Goal: Information Seeking & Learning: Learn about a topic

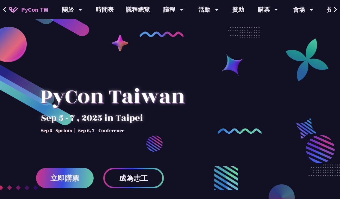
click at [169, 14] on div "議程" at bounding box center [173, 9] width 20 height 19
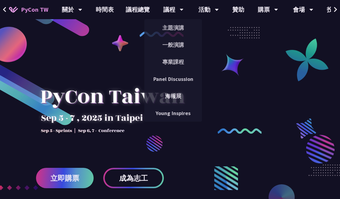
click at [176, 26] on link "主題演講" at bounding box center [173, 28] width 58 height 14
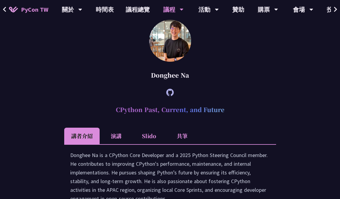
scroll to position [816, 0]
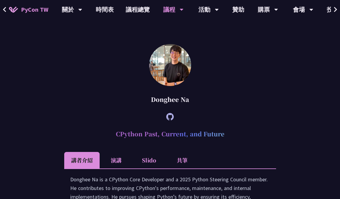
click at [172, 9] on div "議程" at bounding box center [173, 9] width 20 height 19
click at [173, 8] on div "議程" at bounding box center [173, 9] width 20 height 19
click at [177, 13] on div "議程" at bounding box center [173, 9] width 20 height 19
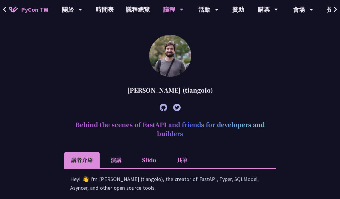
scroll to position [147, 0]
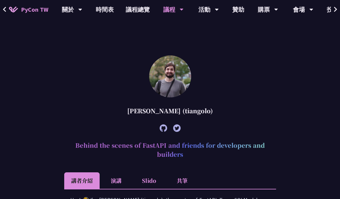
click at [136, 9] on link "議程總覽" at bounding box center [138, 9] width 36 height 19
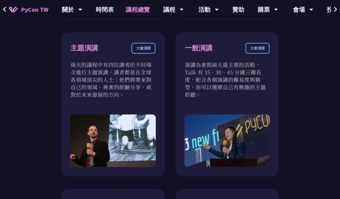
scroll to position [362, 0]
click at [240, 92] on div "一般演講 大會演講 演講為會期兩天最主要的活動，Talk 有 15、30、45 分鐘三種長度，配合各個演講的難易度與類型，你可以選擇自己有興趣的主題聆聽。" at bounding box center [228, 104] width 104 height 144
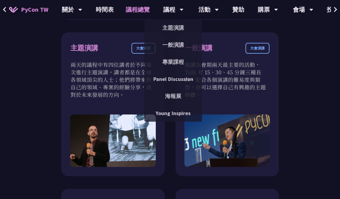
click at [173, 48] on link "一般演講" at bounding box center [173, 45] width 58 height 14
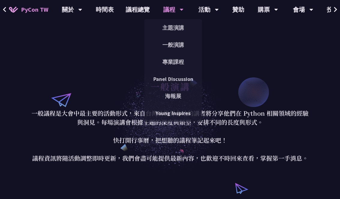
click at [179, 62] on link "專業課程" at bounding box center [173, 62] width 58 height 14
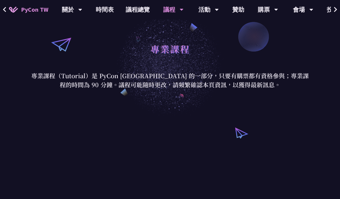
scroll to position [34, 0]
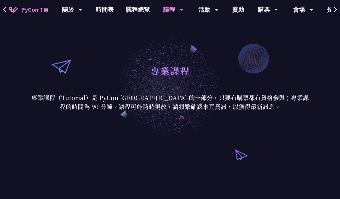
click at [174, 7] on div "議程" at bounding box center [173, 9] width 20 height 19
click at [180, 12] on icon at bounding box center [182, 10] width 4 height 6
click at [181, 8] on div "議程 主題演講 一般演講 專業課程 Panel Discussion 海報展 Young Inspires" at bounding box center [173, 9] width 35 height 19
click at [168, 7] on div "議程" at bounding box center [173, 9] width 20 height 19
click at [167, 8] on div "議程" at bounding box center [173, 9] width 20 height 19
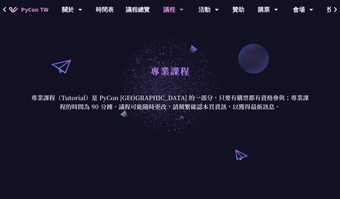
click at [173, 7] on div "議程" at bounding box center [173, 9] width 20 height 19
click at [137, 5] on link "議程總覽" at bounding box center [138, 9] width 36 height 19
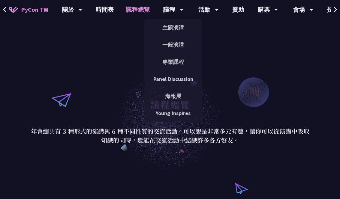
click at [181, 48] on link "一般演講" at bounding box center [173, 45] width 58 height 14
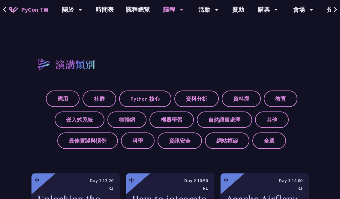
scroll to position [182, 0]
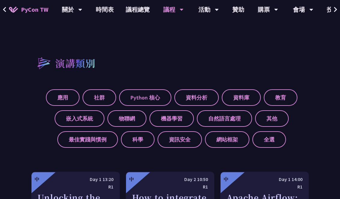
click at [230, 119] on label "自然語言處理" at bounding box center [224, 118] width 55 height 17
click at [0, 0] on input "自然語言處理" at bounding box center [0, 0] width 0 height 0
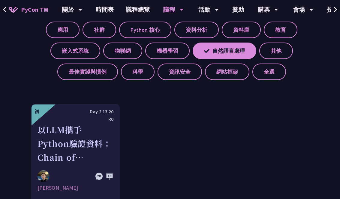
scroll to position [248, 0]
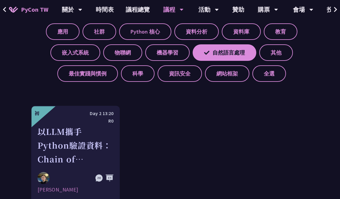
click at [229, 54] on label "自然語言處理" at bounding box center [225, 52] width 64 height 17
click at [0, 0] on input "自然語言處理" at bounding box center [0, 0] width 0 height 0
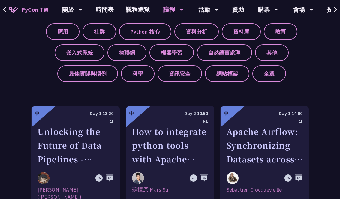
click at [181, 53] on label "機器學習" at bounding box center [171, 52] width 44 height 17
click at [0, 0] on input "機器學習" at bounding box center [0, 0] width 0 height 0
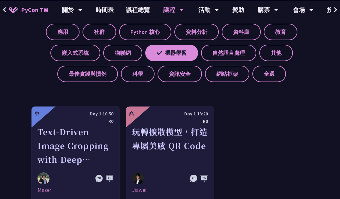
scroll to position [248, 0]
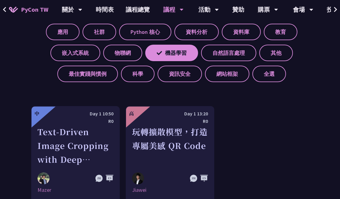
click at [183, 53] on label "機器學習" at bounding box center [171, 53] width 53 height 17
click at [0, 0] on input "機器學習" at bounding box center [0, 0] width 0 height 0
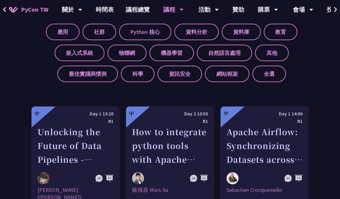
click at [131, 50] on label "物聯網" at bounding box center [126, 53] width 39 height 17
click at [0, 0] on input "物聯網" at bounding box center [0, 0] width 0 height 0
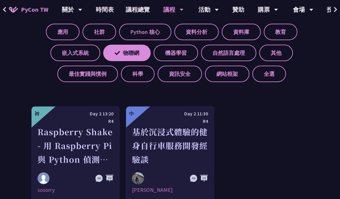
click at [132, 54] on label "物聯網" at bounding box center [126, 53] width 47 height 17
click at [0, 0] on input "物聯網" at bounding box center [0, 0] width 0 height 0
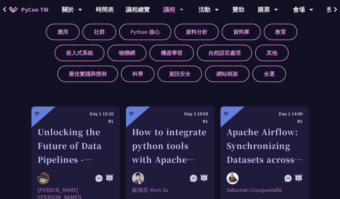
click at [142, 74] on label "科學" at bounding box center [138, 74] width 34 height 17
click at [0, 0] on input "科學" at bounding box center [0, 0] width 0 height 0
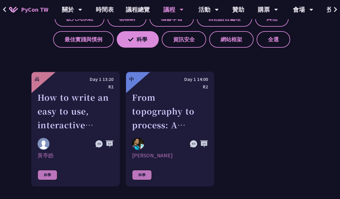
scroll to position [282, 0]
click at [106, 110] on div "How to write an easy to use, interactive physics/science/engineering simulator …" at bounding box center [76, 111] width 76 height 41
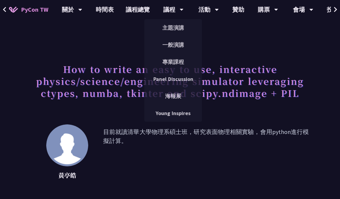
click at [174, 47] on link "一般演講" at bounding box center [173, 45] width 58 height 14
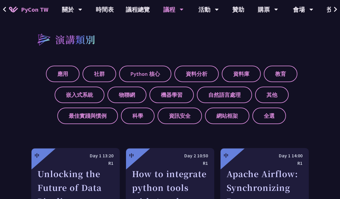
scroll to position [216, 0]
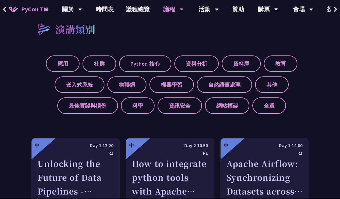
click at [197, 64] on label "資料分析" at bounding box center [196, 64] width 44 height 17
click at [0, 0] on input "資料分析" at bounding box center [0, 0] width 0 height 0
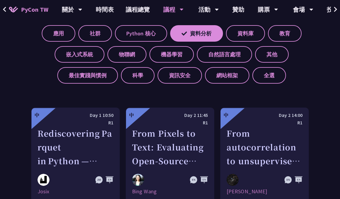
scroll to position [245, 0]
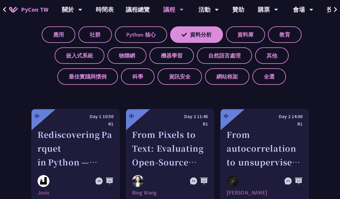
click at [229, 80] on label "網站框架" at bounding box center [227, 76] width 44 height 17
click at [0, 0] on input "網站框架" at bounding box center [0, 0] width 0 height 0
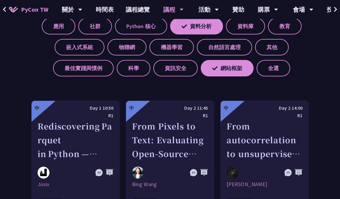
scroll to position [254, 0]
click at [209, 27] on label "資料分析" at bounding box center [196, 26] width 53 height 17
click at [0, 0] on input "資料分析" at bounding box center [0, 0] width 0 height 0
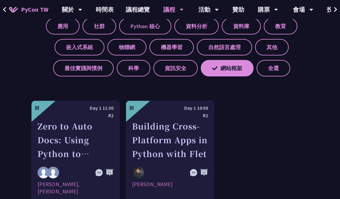
click at [152, 28] on label "Python 核心" at bounding box center [145, 26] width 52 height 17
click at [0, 0] on input "Python 核心" at bounding box center [0, 0] width 0 height 0
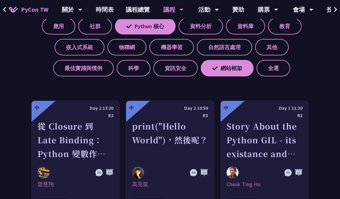
click at [225, 64] on label "網站框架" at bounding box center [227, 68] width 53 height 17
click at [0, 0] on input "網站框架" at bounding box center [0, 0] width 0 height 0
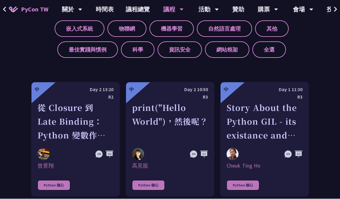
scroll to position [248, 0]
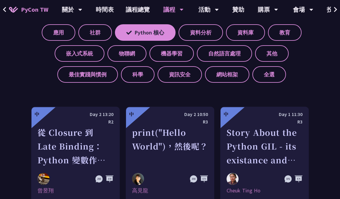
click at [156, 27] on label "Python 核心" at bounding box center [145, 32] width 61 height 17
click at [0, 0] on input "Python 核心" at bounding box center [0, 0] width 0 height 0
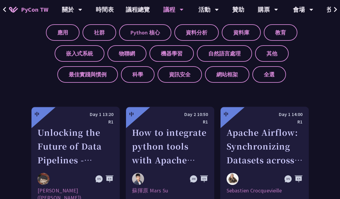
click at [126, 38] on label "Python 核心" at bounding box center [145, 32] width 52 height 17
click at [0, 0] on input "Python 核心" at bounding box center [0, 0] width 0 height 0
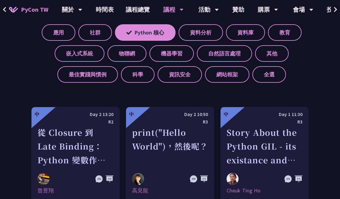
click at [61, 34] on label "應用" at bounding box center [59, 32] width 34 height 17
click at [0, 0] on input "應用" at bounding box center [0, 0] width 0 height 0
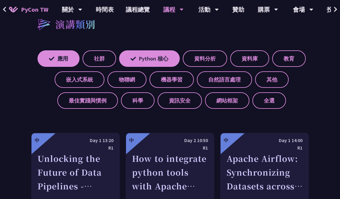
scroll to position [221, 0]
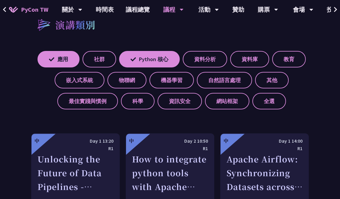
click at [156, 61] on label "Python 核心" at bounding box center [149, 59] width 61 height 17
click at [0, 0] on input "Python 核心" at bounding box center [0, 0] width 0 height 0
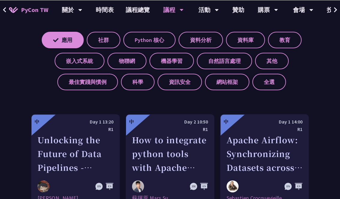
scroll to position [240, 0]
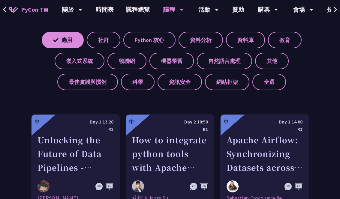
click at [245, 44] on label "資料庫" at bounding box center [245, 40] width 39 height 17
click at [0, 0] on input "資料庫" at bounding box center [0, 0] width 0 height 0
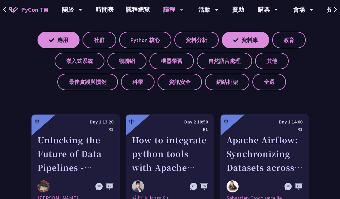
click at [71, 42] on label "應用" at bounding box center [59, 40] width 42 height 17
click at [0, 0] on input "應用" at bounding box center [0, 0] width 0 height 0
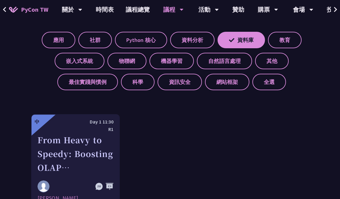
click at [247, 30] on div "應用 社群 Python 核心 資料分析 資料庫 教育 嵌入式系統 物聯網 機器學習 自然語言處理 其他 最佳實踐與慣例 科學 資訊安全 網站框架 全選" at bounding box center [170, 58] width 278 height 63
click at [235, 39] on label "資料庫" at bounding box center [241, 40] width 47 height 17
click at [0, 0] on input "資料庫" at bounding box center [0, 0] width 0 height 0
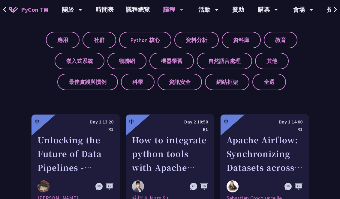
click at [101, 44] on label "社群" at bounding box center [100, 40] width 34 height 17
click at [0, 0] on input "社群" at bounding box center [0, 0] width 0 height 0
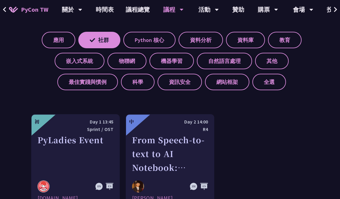
click at [111, 33] on label "社群" at bounding box center [99, 40] width 42 height 17
click at [0, 0] on input "社群" at bounding box center [0, 0] width 0 height 0
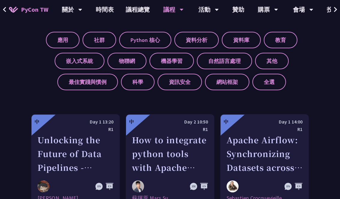
click at [137, 64] on label "物聯網" at bounding box center [126, 61] width 39 height 17
click at [0, 0] on input "物聯網" at bounding box center [0, 0] width 0 height 0
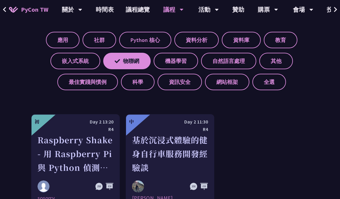
click at [96, 85] on label "最佳實踐與慣例" at bounding box center [87, 82] width 61 height 17
click at [0, 0] on input "最佳實踐與慣例" at bounding box center [0, 0] width 0 height 0
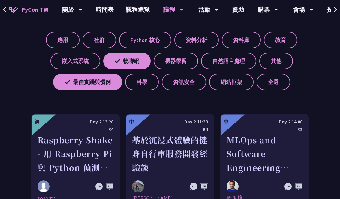
click at [131, 65] on label "物聯網" at bounding box center [126, 61] width 47 height 17
click at [0, 0] on input "物聯網" at bounding box center [0, 0] width 0 height 0
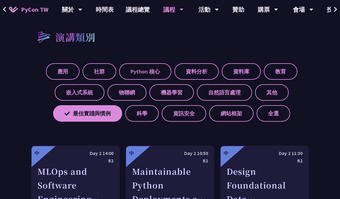
scroll to position [209, 0]
click at [106, 115] on label "最佳實踐與慣例" at bounding box center [87, 113] width 69 height 17
click at [0, 0] on input "最佳實踐與慣例" at bounding box center [0, 0] width 0 height 0
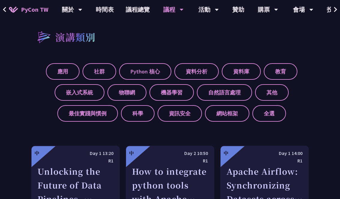
click at [270, 118] on label "全選" at bounding box center [269, 113] width 34 height 17
click at [0, 0] on input "全選" at bounding box center [0, 0] width 0 height 0
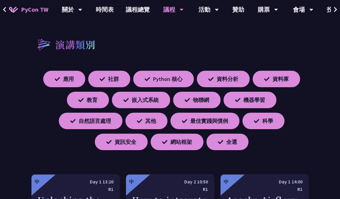
scroll to position [201, 0]
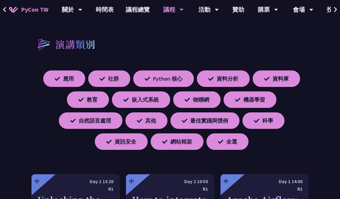
click at [89, 103] on label "教育" at bounding box center [88, 100] width 42 height 17
click at [0, 0] on input "教育" at bounding box center [0, 0] width 0 height 0
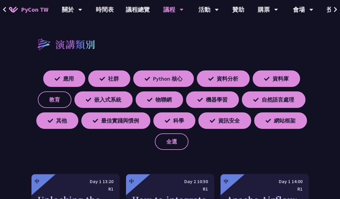
click at [176, 141] on label "全選" at bounding box center [172, 142] width 34 height 17
click at [0, 0] on input "全選" at bounding box center [0, 0] width 0 height 0
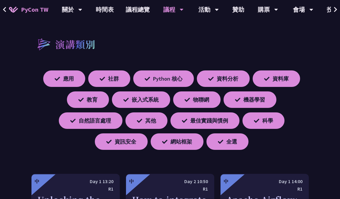
click at [176, 144] on label "網站框架" at bounding box center [177, 142] width 53 height 17
click at [0, 0] on input "網站框架" at bounding box center [0, 0] width 0 height 0
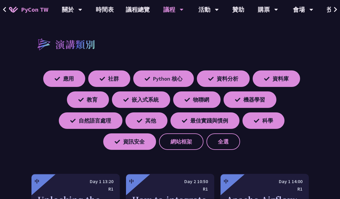
click at [178, 146] on label "網站框架" at bounding box center [181, 142] width 44 height 17
click at [0, 0] on input "網站框架" at bounding box center [0, 0] width 0 height 0
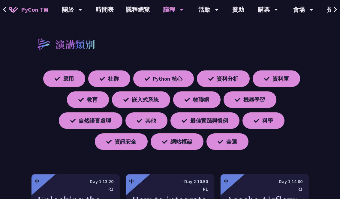
click at [192, 184] on div "Day 2 10:50" at bounding box center [170, 182] width 76 height 8
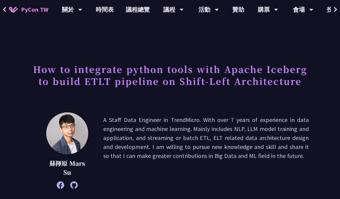
scroll to position [201, 0]
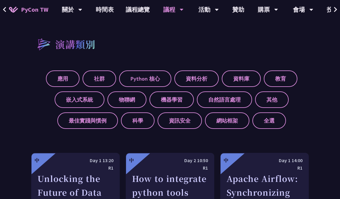
click at [109, 81] on label "社群" at bounding box center [100, 79] width 34 height 17
click at [0, 0] on input "社群" at bounding box center [0, 0] width 0 height 0
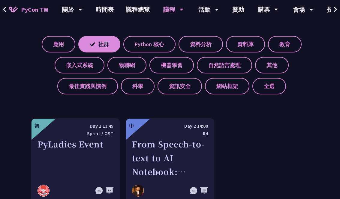
scroll to position [236, 0]
click at [107, 46] on label "社群" at bounding box center [99, 44] width 42 height 17
click at [0, 0] on input "社群" at bounding box center [0, 0] width 0 height 0
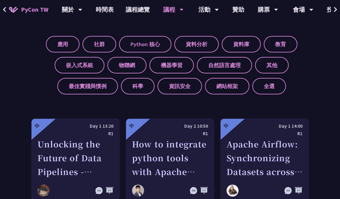
click at [86, 67] on label "嵌入式系統" at bounding box center [80, 65] width 50 height 17
click at [0, 0] on input "嵌入式系統" at bounding box center [0, 0] width 0 height 0
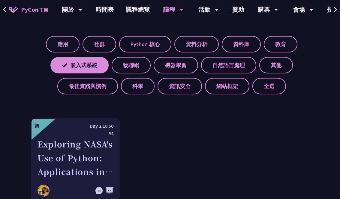
click at [89, 66] on label "嵌入式系統" at bounding box center [79, 65] width 58 height 17
click at [0, 0] on input "嵌入式系統" at bounding box center [0, 0] width 0 height 0
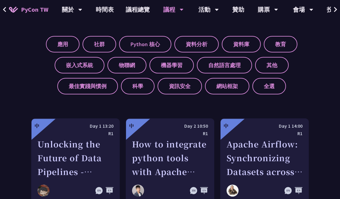
click at [133, 66] on label "物聯網" at bounding box center [126, 65] width 39 height 17
click at [0, 0] on input "物聯網" at bounding box center [0, 0] width 0 height 0
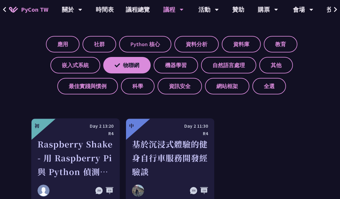
click at [134, 68] on label "物聯網" at bounding box center [126, 65] width 47 height 17
click at [0, 0] on input "物聯網" at bounding box center [0, 0] width 0 height 0
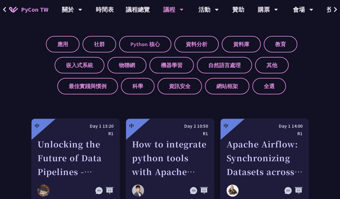
click at [133, 67] on label "物聯網" at bounding box center [126, 65] width 39 height 17
click at [0, 0] on input "物聯網" at bounding box center [0, 0] width 0 height 0
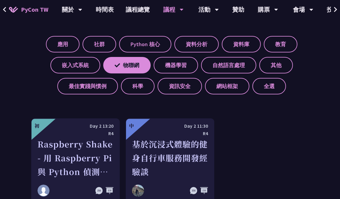
click at [88, 65] on label "嵌入式系統" at bounding box center [75, 65] width 50 height 17
click at [0, 0] on input "嵌入式系統" at bounding box center [0, 0] width 0 height 0
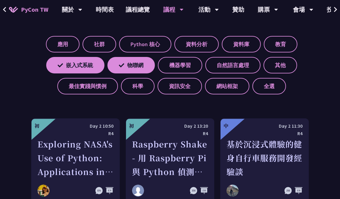
click at [133, 65] on label "物聯網" at bounding box center [130, 65] width 47 height 17
click at [0, 0] on input "物聯網" at bounding box center [0, 0] width 0 height 0
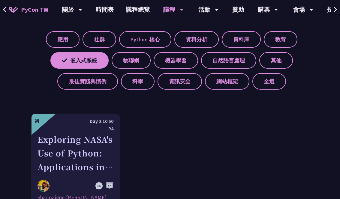
scroll to position [240, 0]
click at [273, 64] on label "其他" at bounding box center [276, 61] width 34 height 17
click at [0, 0] on input "其他" at bounding box center [0, 0] width 0 height 0
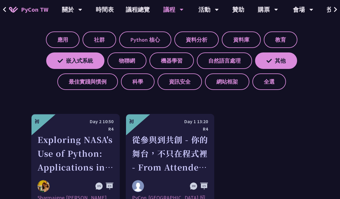
click at [270, 63] on label "其他" at bounding box center [276, 61] width 42 height 17
click at [0, 0] on input "其他" at bounding box center [0, 0] width 0 height 0
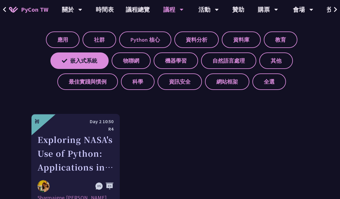
click at [82, 63] on label "嵌入式系統" at bounding box center [79, 61] width 58 height 17
click at [0, 0] on input "嵌入式系統" at bounding box center [0, 0] width 0 height 0
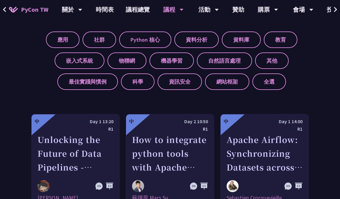
click at [144, 88] on label "科學" at bounding box center [138, 82] width 34 height 17
click at [0, 0] on input "科學" at bounding box center [0, 0] width 0 height 0
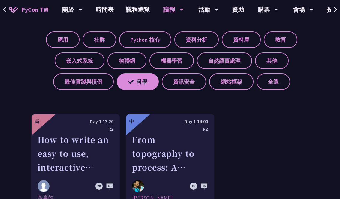
click at [146, 86] on label "科學" at bounding box center [138, 82] width 42 height 17
click at [0, 0] on input "科學" at bounding box center [0, 0] width 0 height 0
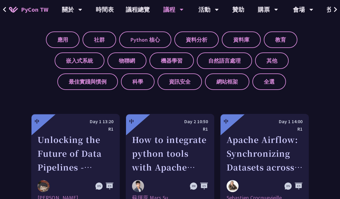
click at [189, 86] on label "資訊安全" at bounding box center [180, 82] width 44 height 17
click at [0, 0] on input "資訊安全" at bounding box center [0, 0] width 0 height 0
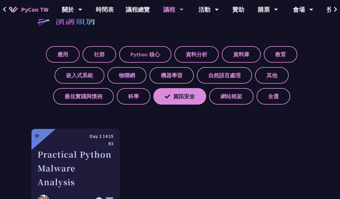
scroll to position [218, 0]
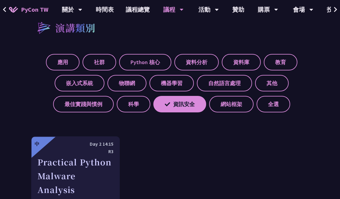
click at [194, 103] on label "資訊安全" at bounding box center [179, 104] width 53 height 17
click at [0, 0] on input "資訊安全" at bounding box center [0, 0] width 0 height 0
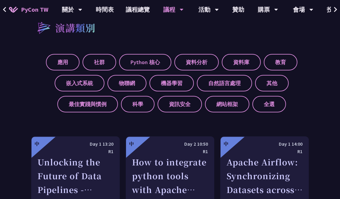
click at [176, 86] on label "機器學習" at bounding box center [171, 83] width 44 height 17
click at [0, 0] on input "機器學習" at bounding box center [0, 0] width 0 height 0
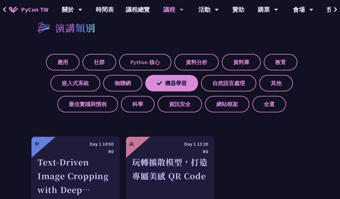
click at [180, 86] on label "機器學習" at bounding box center [171, 83] width 53 height 17
click at [0, 0] on input "機器學習" at bounding box center [0, 0] width 0 height 0
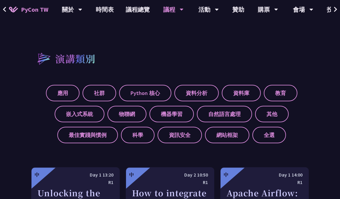
scroll to position [187, 0]
click at [209, 92] on label "資料分析" at bounding box center [196, 93] width 44 height 17
click at [0, 0] on input "資料分析" at bounding box center [0, 0] width 0 height 0
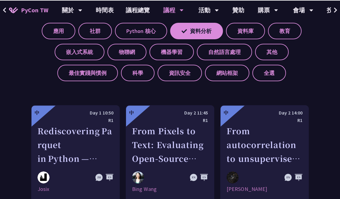
scroll to position [249, 0]
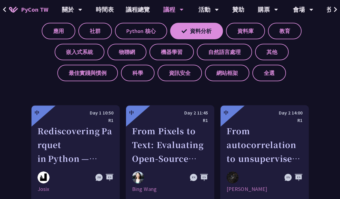
click at [203, 33] on label "資料分析" at bounding box center [196, 31] width 53 height 17
click at [0, 0] on input "資料分析" at bounding box center [0, 0] width 0 height 0
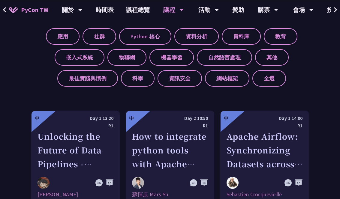
scroll to position [244, 0]
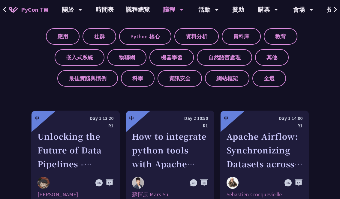
click at [284, 38] on label "教育" at bounding box center [281, 36] width 34 height 17
click at [0, 0] on input "教育" at bounding box center [0, 0] width 0 height 0
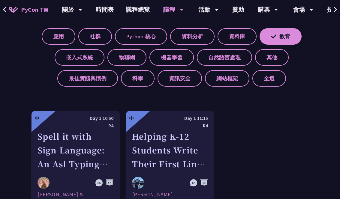
click at [294, 36] on label "教育" at bounding box center [281, 36] width 42 height 17
click at [0, 0] on input "教育" at bounding box center [0, 0] width 0 height 0
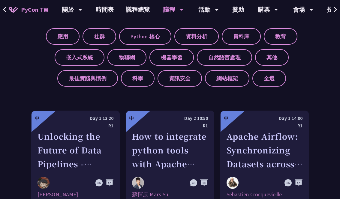
click at [234, 56] on label "自然語言處理" at bounding box center [224, 57] width 55 height 17
click at [0, 0] on input "自然語言處理" at bounding box center [0, 0] width 0 height 0
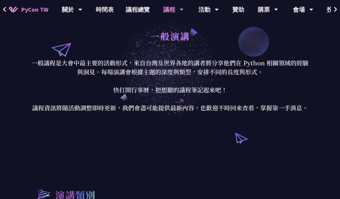
scroll to position [0, 0]
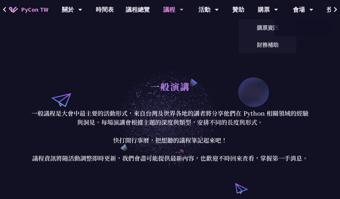
click at [238, 9] on link "贊助" at bounding box center [238, 9] width 24 height 19
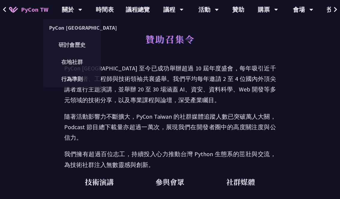
click at [101, 12] on link "時間表" at bounding box center [105, 9] width 30 height 19
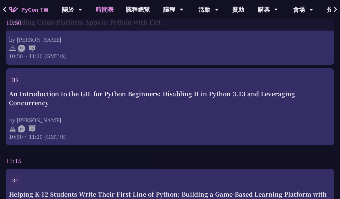
scroll to position [674, 0]
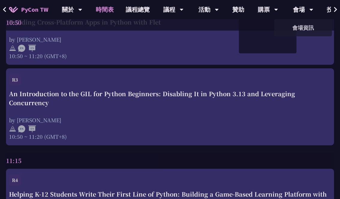
click at [325, 8] on link "投稿系統" at bounding box center [339, 9] width 36 height 19
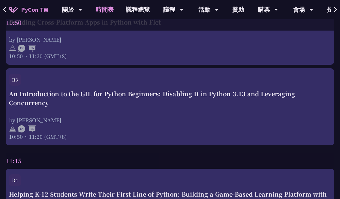
click at [132, 12] on link "議程總覽" at bounding box center [138, 9] width 36 height 19
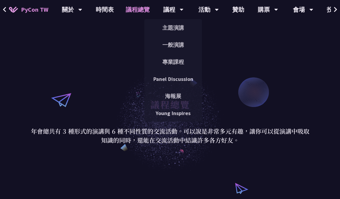
click at [100, 10] on link "時間表" at bounding box center [105, 9] width 30 height 19
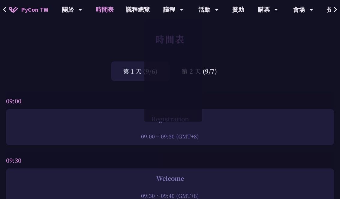
scroll to position [674, 0]
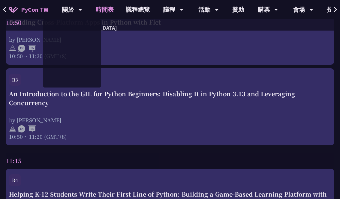
click at [38, 8] on span "PyCon TW" at bounding box center [34, 9] width 27 height 9
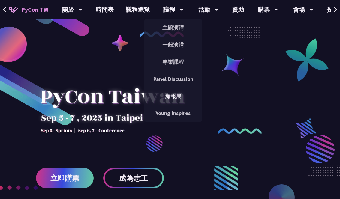
click at [172, 45] on link "一般演講" at bounding box center [173, 45] width 58 height 14
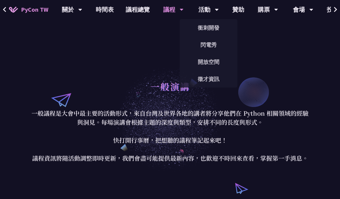
click at [212, 13] on div "活動" at bounding box center [208, 9] width 20 height 19
click at [210, 13] on div "活動" at bounding box center [208, 9] width 20 height 19
click at [209, 13] on div "活動" at bounding box center [208, 9] width 20 height 19
click at [215, 9] on icon at bounding box center [217, 10] width 4 height 2
click at [274, 48] on div "一般演講 一般議程是大會中最主要的活動形式，來自台灣及世界各地的講者將分享他們在 Python 相關領域的經驗與洞見。每場演講會根據主題的深度與類型，安排不同…" at bounding box center [170, 120] width 340 height 168
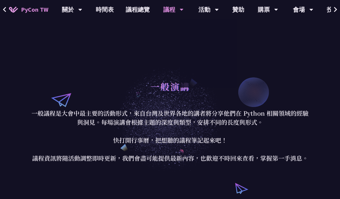
click at [137, 74] on div "一般演講 一般議程是大會中最主要的活動形式，來自台灣及世界各地的講者將分享他們在 Python 相關領域的經驗與洞見。每場演講會根據主題的深度與類型，安排不同…" at bounding box center [170, 120] width 340 height 168
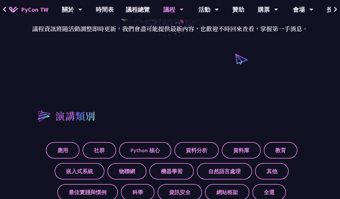
scroll to position [130, 0]
click at [112, 8] on link "時間表" at bounding box center [105, 9] width 30 height 19
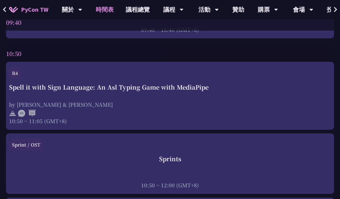
scroll to position [257, 0]
click at [191, 92] on div "Spell it with Sign Language: An Asl Typing Game with MediaPipe" at bounding box center [170, 87] width 322 height 9
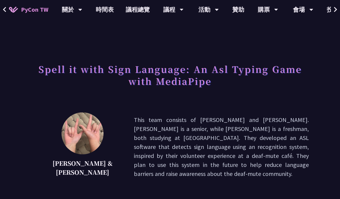
click at [5, 7] on icon at bounding box center [5, 10] width 4 height 6
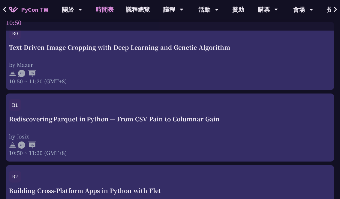
scroll to position [506, 0]
click at [138, 116] on div "Rediscovering Parquet in Python — From CSV Pain to Columnar Gain" at bounding box center [170, 118] width 322 height 9
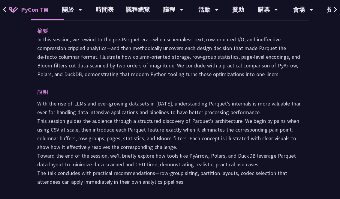
scroll to position [184, 0]
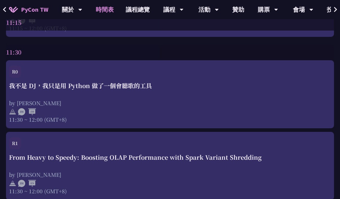
scroll to position [876, 0]
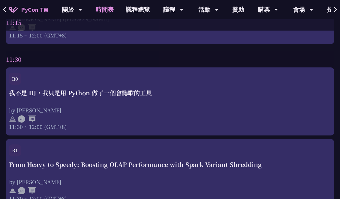
click at [142, 103] on div "我不是 DJ，我只是用 Python 做了一個會聽歌的工具 by 羅經凱 11:30 ~ 12:00 (GMT+8)" at bounding box center [170, 110] width 322 height 42
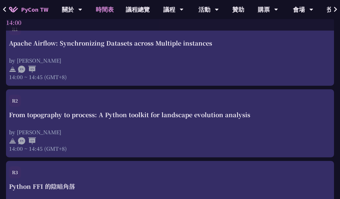
scroll to position [1900, 0]
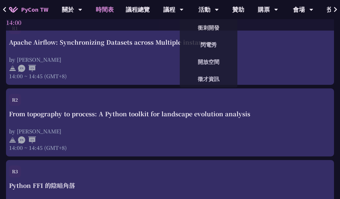
click at [236, 16] on link "贊助" at bounding box center [238, 9] width 24 height 19
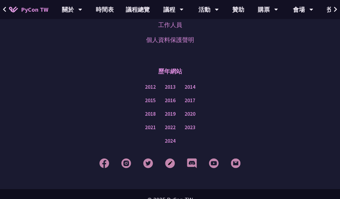
scroll to position [640, 0]
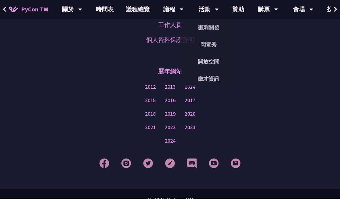
click at [206, 79] on link "徵才資訊" at bounding box center [209, 79] width 58 height 14
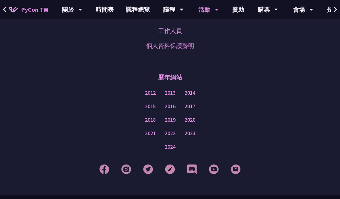
scroll to position [552, 0]
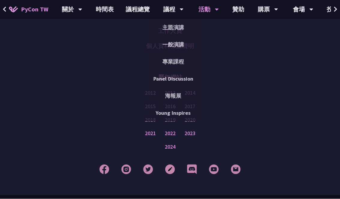
click at [177, 112] on link "Young Inspires" at bounding box center [173, 113] width 58 height 14
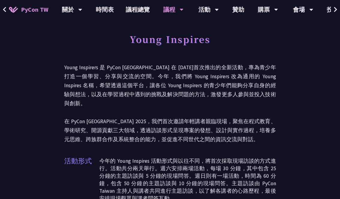
click at [180, 9] on icon at bounding box center [182, 10] width 4 height 2
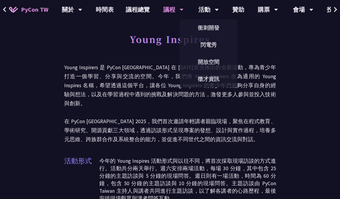
click at [210, 76] on link "徵才資訊" at bounding box center [209, 79] width 58 height 14
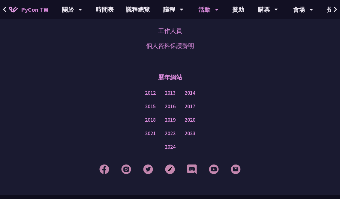
scroll to position [552, 0]
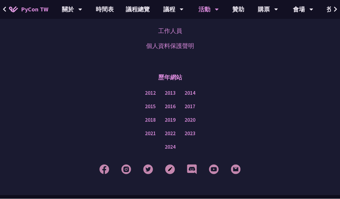
click at [194, 165] on img at bounding box center [192, 170] width 10 height 10
